Goal: Browse casually: Explore the website without a specific task or goal

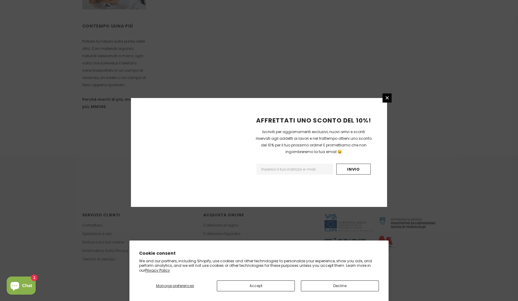
scroll to position [319, 0]
